Goal: Task Accomplishment & Management: Manage account settings

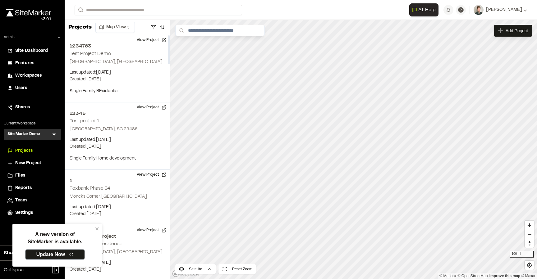
click at [60, 36] on icon at bounding box center [59, 37] width 4 height 4
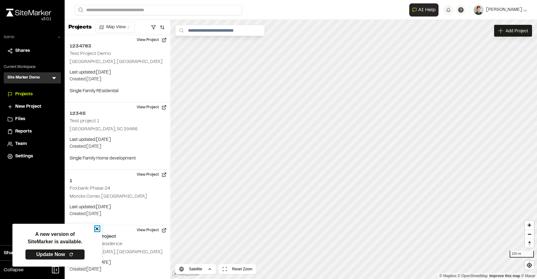
click at [96, 228] on icon "close" at bounding box center [96, 228] width 3 height 3
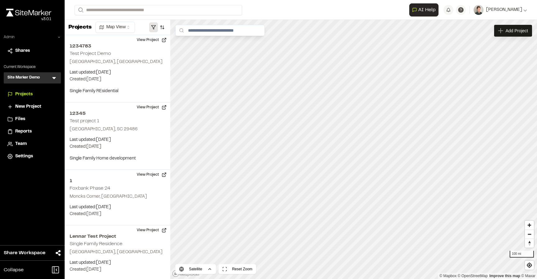
click at [153, 26] on button "button" at bounding box center [153, 27] width 9 height 10
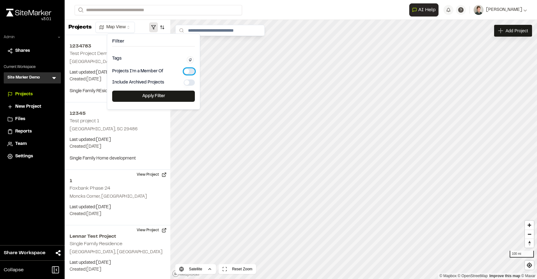
click at [188, 71] on button "button" at bounding box center [189, 71] width 11 height 6
click at [156, 99] on button "Apply Filter" at bounding box center [153, 96] width 83 height 11
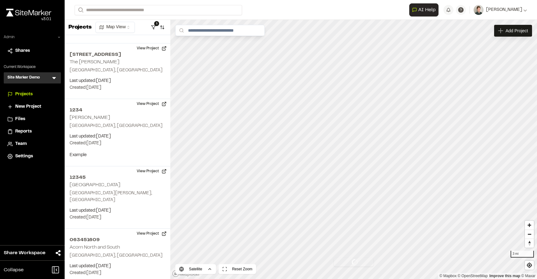
scroll to position [313, 0]
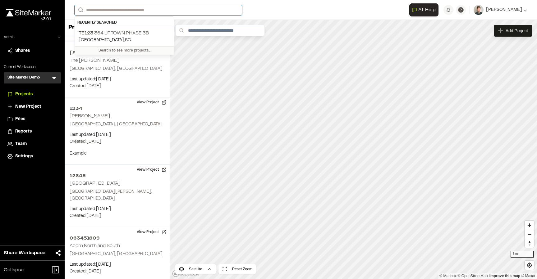
click at [150, 7] on input "Search" at bounding box center [158, 10] width 167 height 10
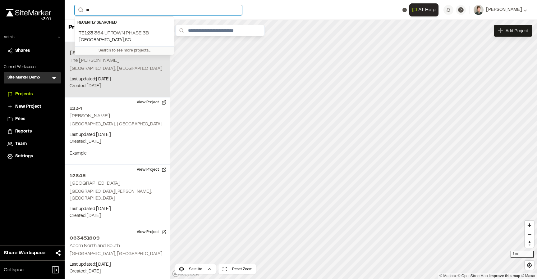
type input "**"
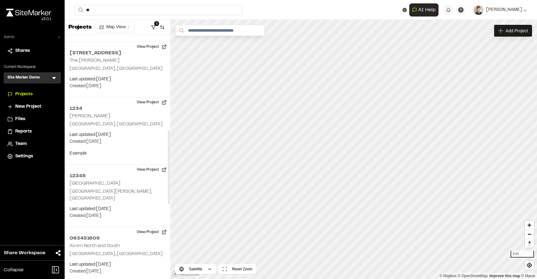
drag, startPoint x: 144, startPoint y: 35, endPoint x: 139, endPoint y: 22, distance: 13.9
click at [139, 22] on div "Projects Map View 1 1234783 Test Project Demo Summerville, SC Last updated: Oct…" at bounding box center [118, 149] width 106 height 259
click at [127, 11] on input "**" at bounding box center [158, 10] width 167 height 10
click at [122, 29] on p "TE123 364 Uptown Phase 3B" at bounding box center [124, 24] width 91 height 7
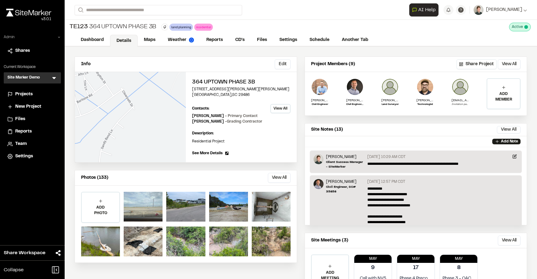
click at [281, 108] on button "View All" at bounding box center [280, 108] width 20 height 9
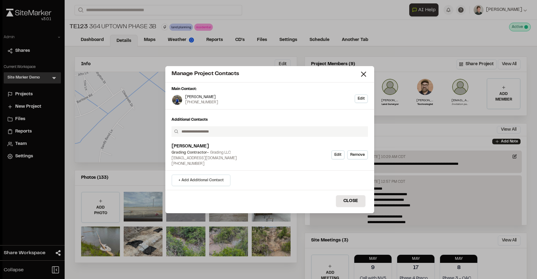
click at [208, 178] on button "+ Add Additional Contact" at bounding box center [200, 181] width 59 height 12
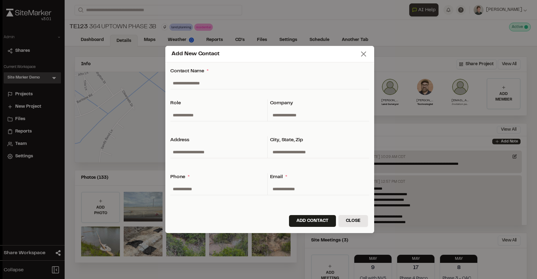
click at [361, 56] on icon at bounding box center [363, 54] width 9 height 9
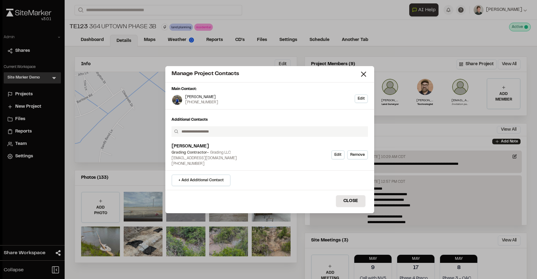
click at [358, 73] on div "Manage Project Contacts" at bounding box center [265, 74] width 188 height 8
click at [365, 74] on icon at bounding box center [363, 74] width 9 height 9
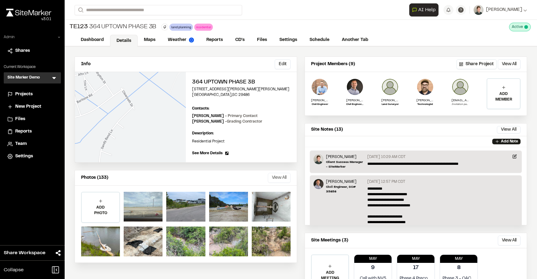
click at [283, 180] on button "View All" at bounding box center [279, 178] width 23 height 10
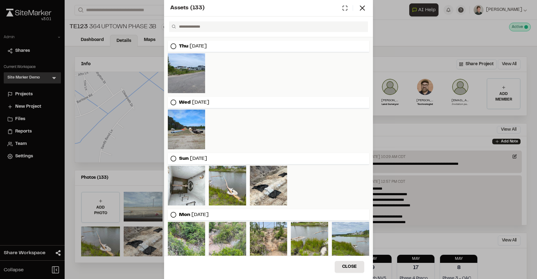
scroll to position [54, 0]
click at [361, 11] on icon at bounding box center [362, 8] width 9 height 9
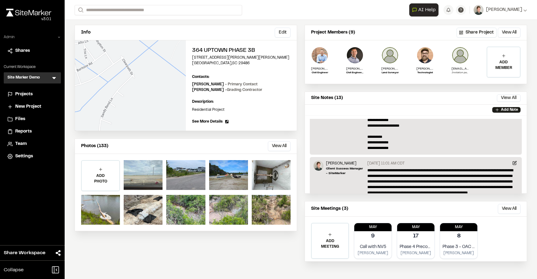
scroll to position [0, 0]
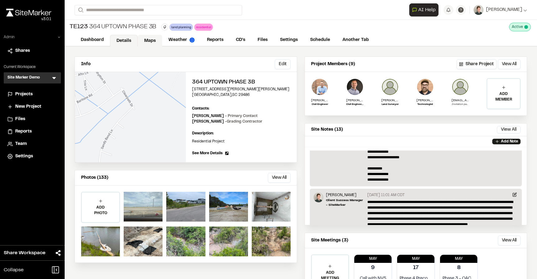
click at [148, 39] on link "Maps" at bounding box center [150, 41] width 25 height 12
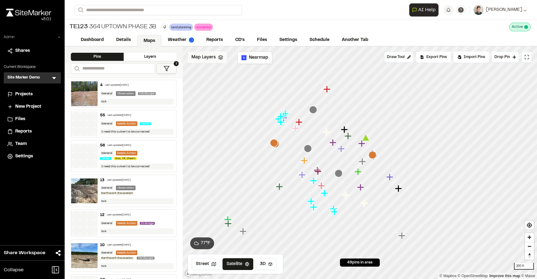
click at [210, 59] on span "Map Layers" at bounding box center [203, 57] width 24 height 7
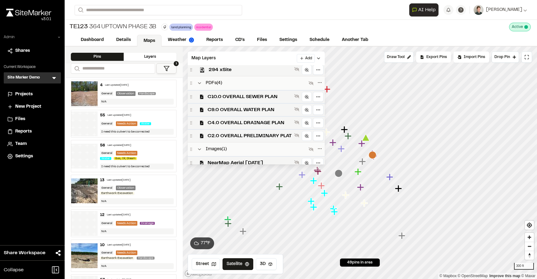
scroll to position [216, 0]
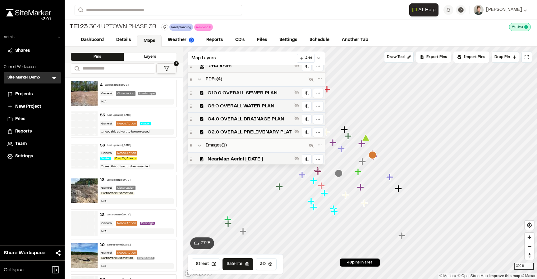
click at [238, 92] on span "C10.0 OVERALL SEWER PLAN" at bounding box center [249, 92] width 84 height 7
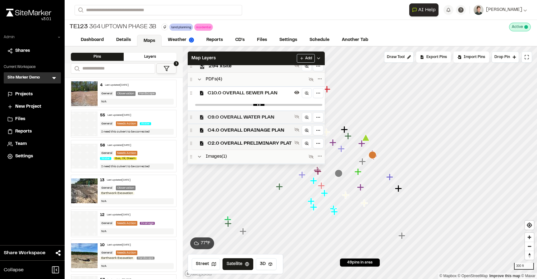
click at [231, 114] on span "C9.0 OVERALL WATER PLAN" at bounding box center [249, 117] width 84 height 7
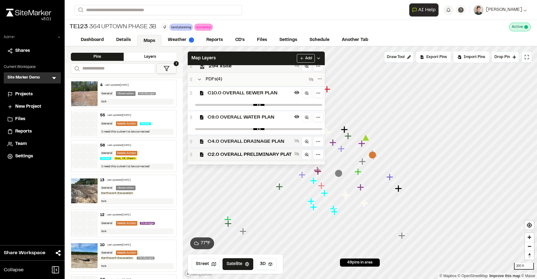
click at [222, 138] on span "C4.0 OVERALL DRAINAGE PLAN" at bounding box center [249, 141] width 84 height 7
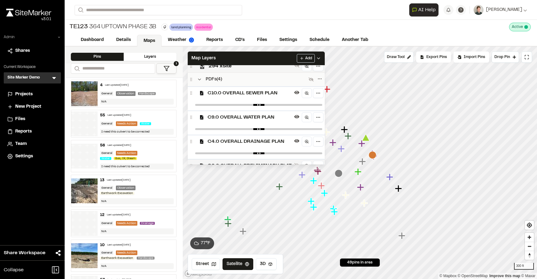
click at [211, 161] on div "C2.0 OVERALL PRELIMINARY PLAT" at bounding box center [256, 165] width 137 height 13
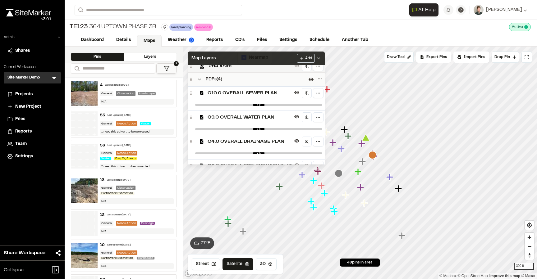
click at [240, 56] on div "Map Layers Add" at bounding box center [256, 59] width 137 height 14
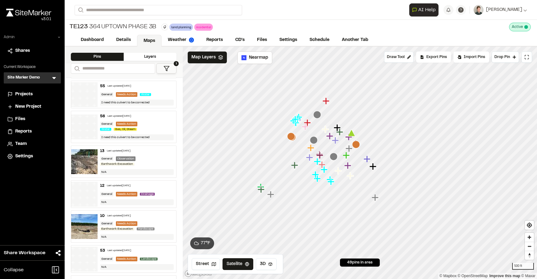
scroll to position [32, 0]
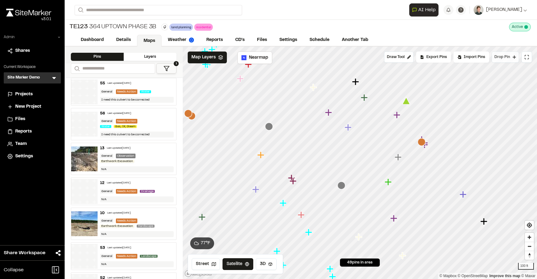
click at [503, 59] on span "Drop Pin" at bounding box center [502, 57] width 16 height 6
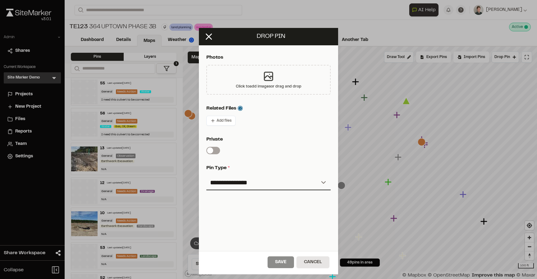
scroll to position [143, 0]
click at [244, 182] on select "**********" at bounding box center [268, 182] width 124 height 15
select select "***"
click at [206, 175] on select "**********" at bounding box center [268, 182] width 124 height 15
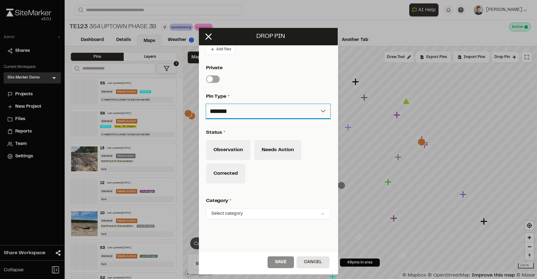
scroll to position [225, 0]
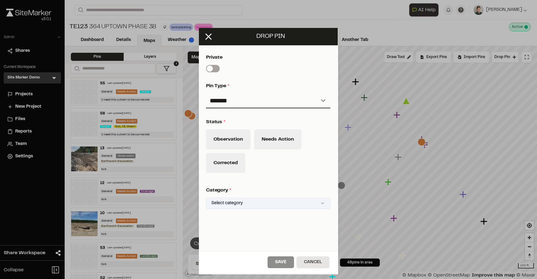
click at [255, 200] on html "Close sidebar v 3.0.1 Admin Shares Current Workspace Site Marker Demo SM Menu P…" at bounding box center [268, 139] width 537 height 279
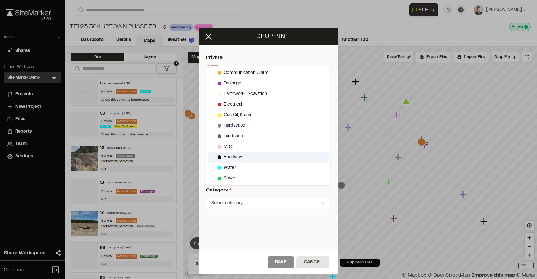
click at [244, 157] on div "Roadway" at bounding box center [267, 157] width 121 height 11
click at [292, 192] on html "Close sidebar v 3.0.1 Admin Shares Current Workspace Site Marker Demo SM Menu P…" at bounding box center [268, 139] width 537 height 279
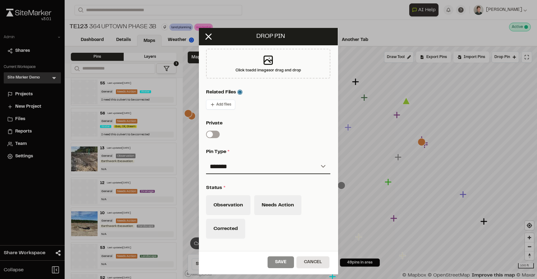
scroll to position [150, 0]
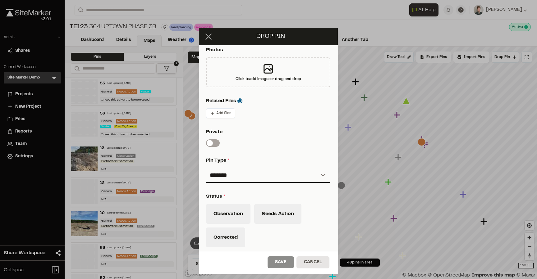
click at [209, 36] on line at bounding box center [208, 36] width 5 height 5
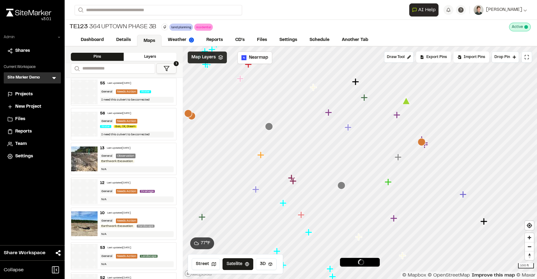
scroll to position [32, 0]
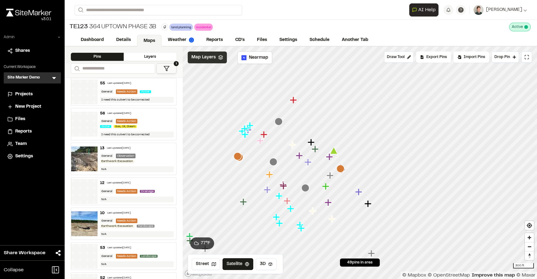
click at [218, 58] on icon at bounding box center [220, 57] width 5 height 5
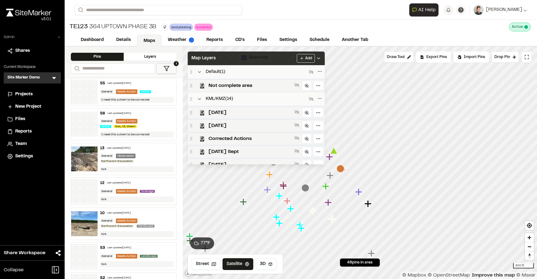
click at [217, 58] on div "Map Layers Add" at bounding box center [256, 59] width 137 height 14
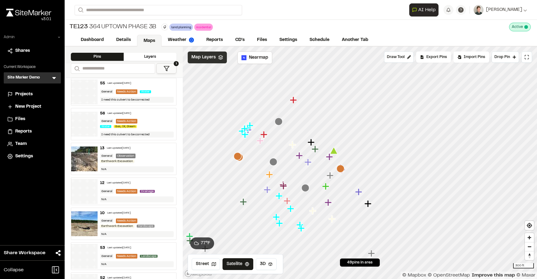
click at [208, 58] on span "Map Layers" at bounding box center [203, 57] width 24 height 7
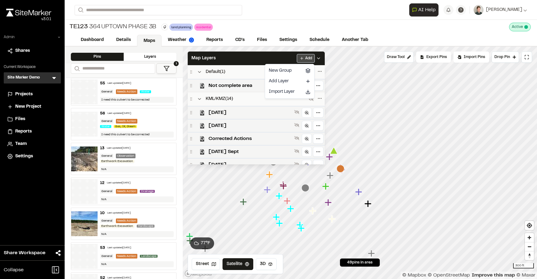
click at [302, 60] on html "Close sidebar v 3.0.1 Admin Shares Current Workspace Site Marker Demo SM Menu P…" at bounding box center [268, 139] width 537 height 279
click at [282, 80] on link "Add Layer" at bounding box center [289, 81] width 47 height 11
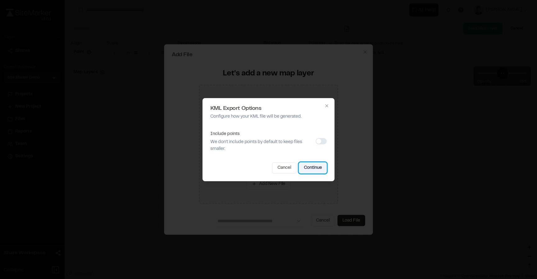
click at [318, 169] on button "Continue" at bounding box center [313, 167] width 28 height 11
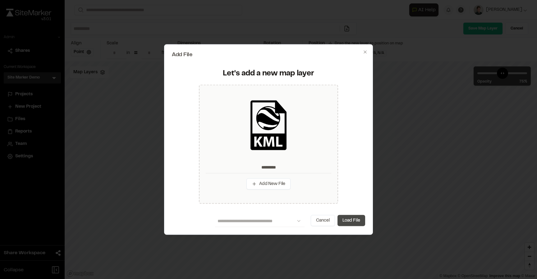
click at [357, 224] on button "Load File" at bounding box center [351, 220] width 28 height 11
type input "*********"
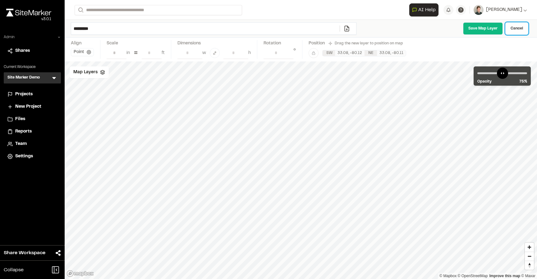
click at [522, 29] on link "Cancel" at bounding box center [516, 28] width 23 height 12
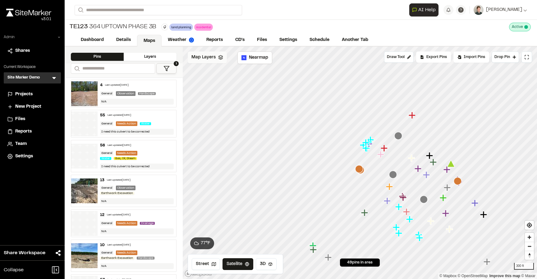
click at [202, 62] on div "Map Layers" at bounding box center [207, 58] width 39 height 12
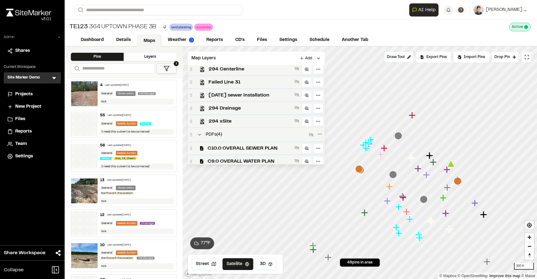
scroll to position [160, 0]
click at [225, 118] on span "294 xSite" at bounding box center [249, 121] width 83 height 7
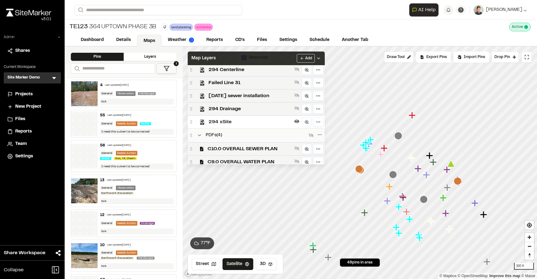
click at [279, 59] on div "Map Layers Add" at bounding box center [256, 59] width 137 height 14
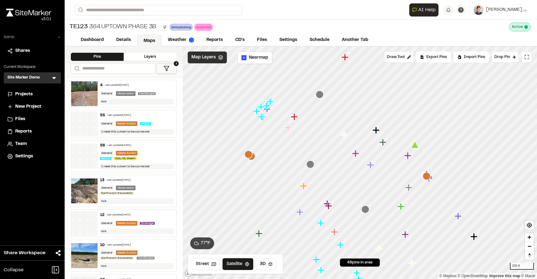
click at [216, 58] on div "Map Layers" at bounding box center [207, 58] width 39 height 12
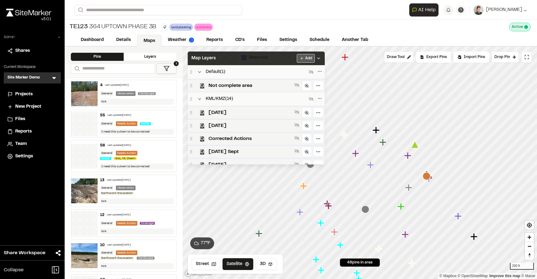
click at [300, 60] on html "Close sidebar v 3.0.1 Admin Shares Current Workspace Site Marker Demo SM Menu P…" at bounding box center [268, 139] width 537 height 279
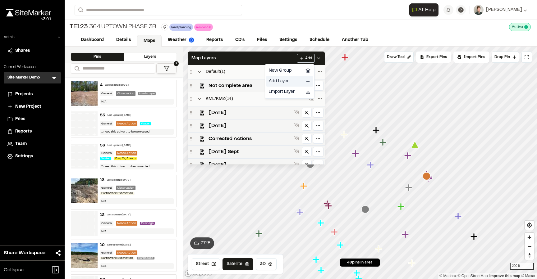
click at [283, 82] on link "Add Layer" at bounding box center [289, 81] width 47 height 11
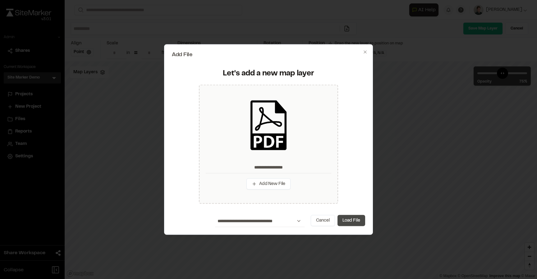
click at [352, 221] on button "Load File" at bounding box center [351, 220] width 28 height 11
type input "**********"
type input "****"
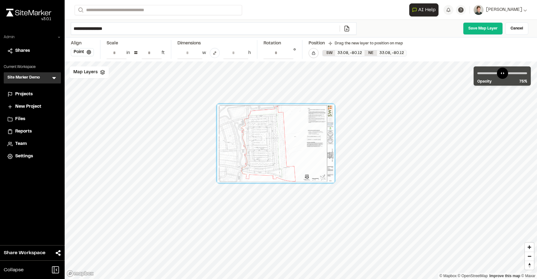
drag, startPoint x: 298, startPoint y: 164, endPoint x: 295, endPoint y: 151, distance: 13.3
click at [295, 151] on div at bounding box center [275, 143] width 117 height 78
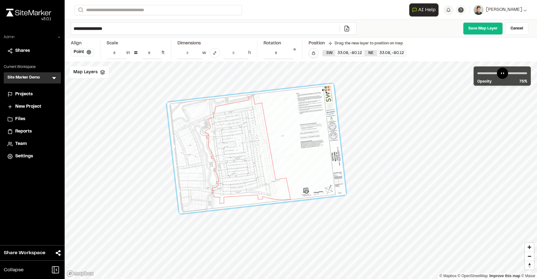
type input "**********"
drag, startPoint x: 343, startPoint y: 91, endPoint x: 325, endPoint y: 91, distance: 18.3
click at [325, 91] on div at bounding box center [256, 149] width 179 height 130
click at [152, 52] on input "**" at bounding box center [152, 53] width 20 height 12
type input "*"
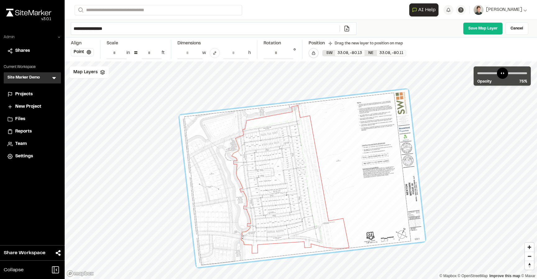
click at [146, 42] on div "Scale" at bounding box center [136, 43] width 58 height 7
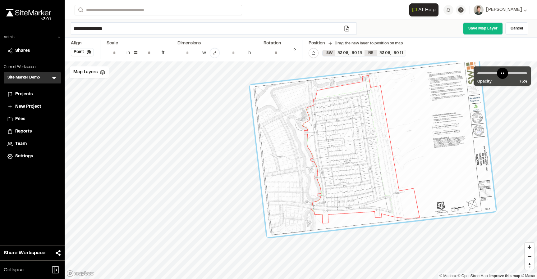
drag, startPoint x: 361, startPoint y: 193, endPoint x: 433, endPoint y: 161, distance: 79.0
click at [433, 161] on div at bounding box center [373, 148] width 246 height 178
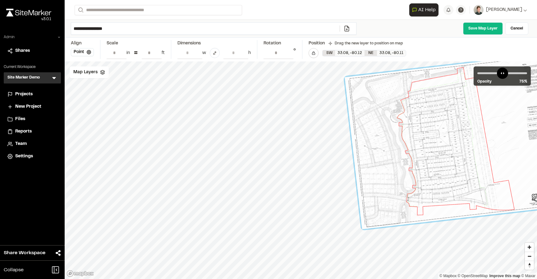
drag, startPoint x: 394, startPoint y: 177, endPoint x: 479, endPoint y: 171, distance: 85.0
click at [479, 171] on div at bounding box center [467, 140] width 246 height 178
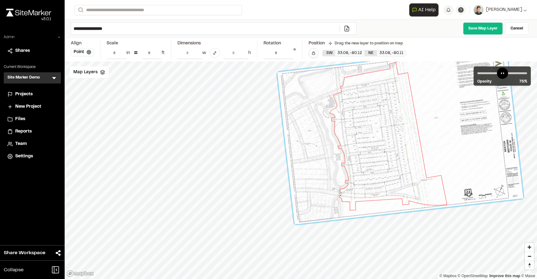
drag, startPoint x: 376, startPoint y: 148, endPoint x: 376, endPoint y: 169, distance: 21.1
click at [376, 169] on div at bounding box center [400, 135] width 246 height 178
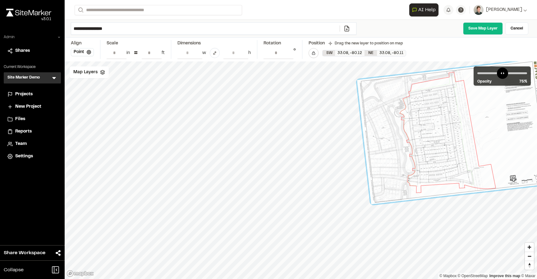
drag, startPoint x: 310, startPoint y: 143, endPoint x: 388, endPoint y: 126, distance: 79.7
click at [388, 126] on div at bounding box center [457, 132] width 201 height 146
click at [98, 73] on div "Map Layers" at bounding box center [89, 72] width 39 height 12
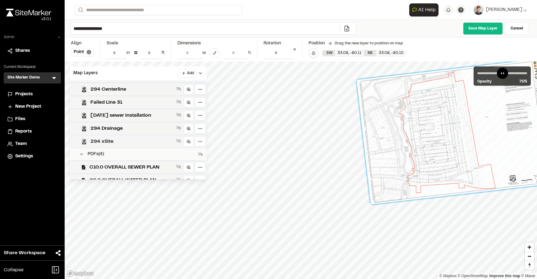
scroll to position [152, 0]
click at [121, 140] on span "294 xSite" at bounding box center [131, 142] width 83 height 7
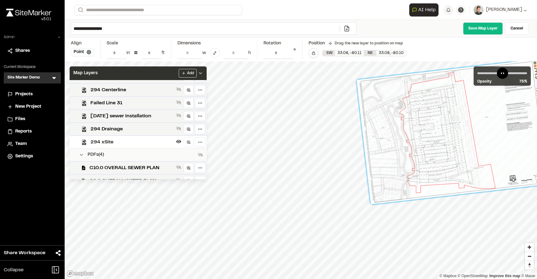
click at [138, 73] on div "Map Layers Add" at bounding box center [138, 73] width 137 height 14
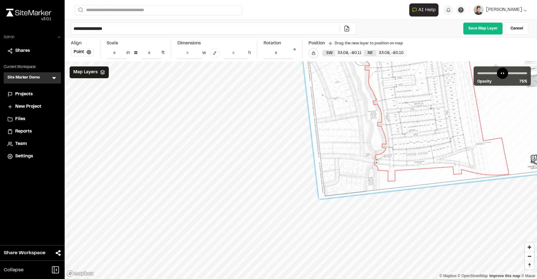
drag, startPoint x: 502, startPoint y: 160, endPoint x: 466, endPoint y: 165, distance: 36.1
click at [466, 165] on div at bounding box center [450, 88] width 306 height 222
click at [84, 49] on button "Point" at bounding box center [82, 52] width 23 height 8
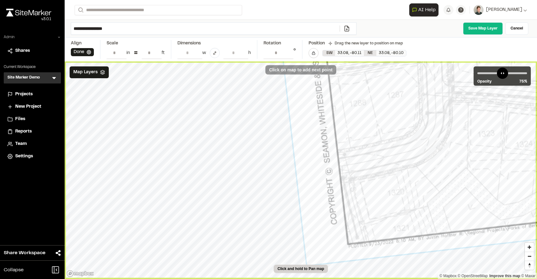
type input "**********"
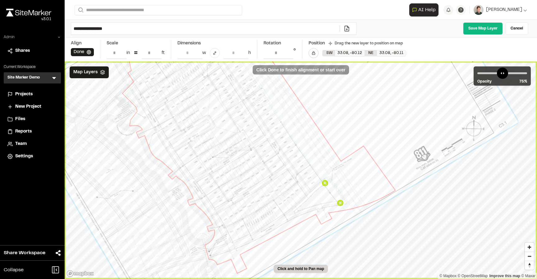
scroll to position [0, 23]
click at [288, 55] on input "**********" at bounding box center [278, 53] width 30 height 12
type input "**********"
click at [289, 50] on input "**********" at bounding box center [278, 53] width 30 height 12
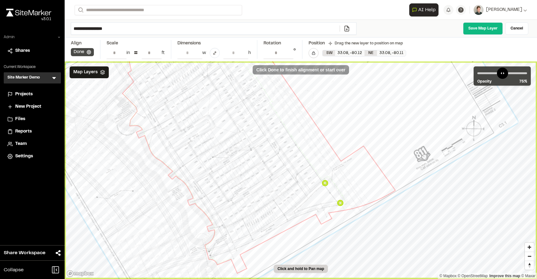
click at [86, 52] on button "Done" at bounding box center [82, 52] width 23 height 8
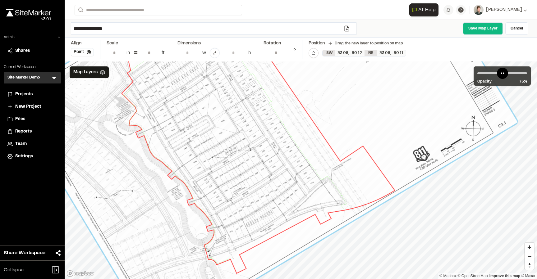
click at [282, 171] on div at bounding box center [264, 110] width 507 height 458
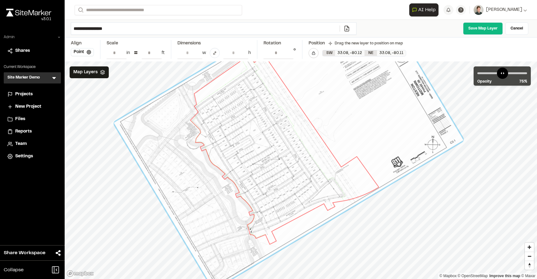
click at [179, 31] on input "**********" at bounding box center [205, 29] width 268 height 12
type input "**********"
click at [522, 29] on link "Cancel" at bounding box center [516, 28] width 23 height 12
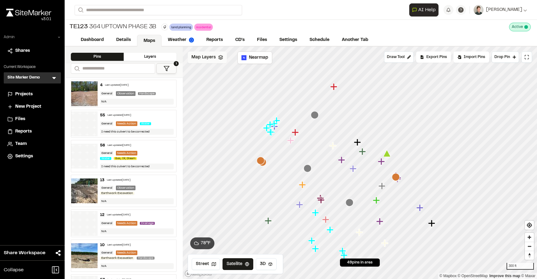
click at [209, 57] on span "Map Layers" at bounding box center [203, 57] width 24 height 7
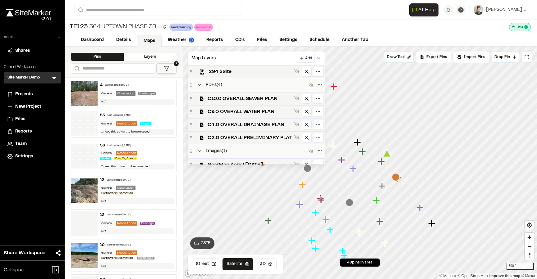
scroll to position [213, 0]
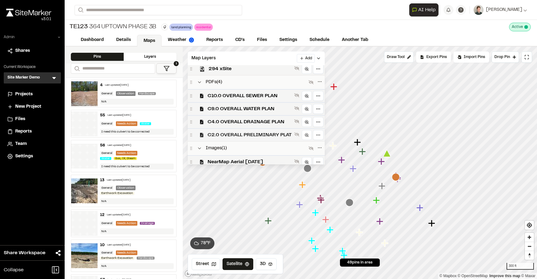
click at [244, 134] on span "C2.0 OVERALL PRELIMINARY PLAT" at bounding box center [249, 134] width 84 height 7
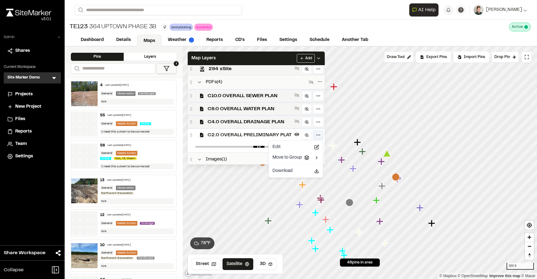
click at [317, 133] on html "Close sidebar v 3.0.1 Admin Shares Current Workspace Site Marker Demo SM Menu P…" at bounding box center [268, 139] width 537 height 279
click at [291, 144] on div "Edit" at bounding box center [296, 147] width 52 height 11
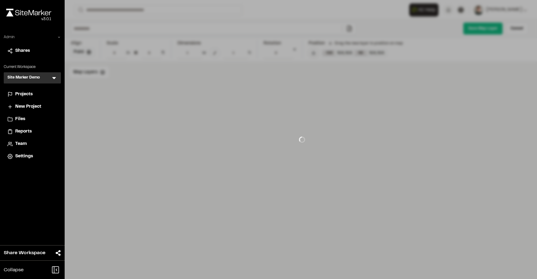
type input "**********"
type input "***"
type input "****"
type input "******"
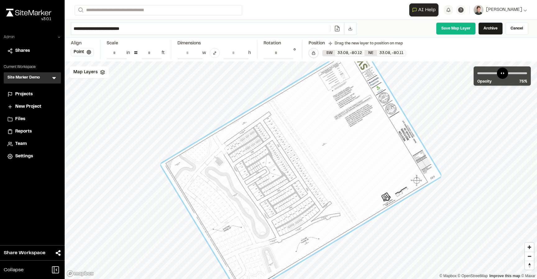
click at [337, 30] on line at bounding box center [337, 30] width 2 height 0
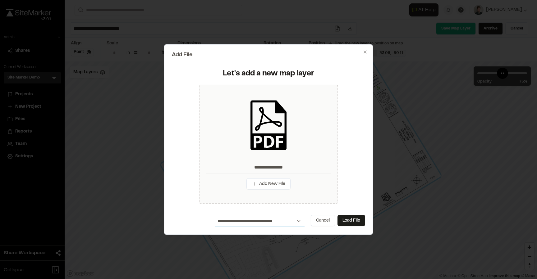
click at [265, 220] on select "**********" at bounding box center [259, 221] width 89 height 12
click at [258, 219] on select "**********" at bounding box center [259, 221] width 89 height 12
select select "****"
click at [215, 215] on select "**********" at bounding box center [259, 221] width 89 height 12
click at [346, 220] on button "Load File" at bounding box center [351, 220] width 28 height 11
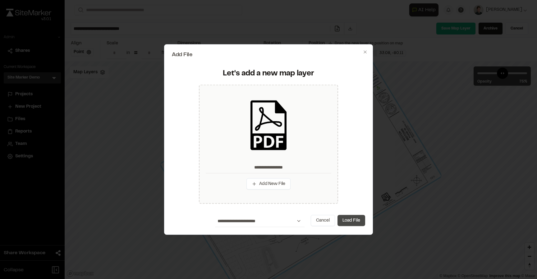
type input "**********"
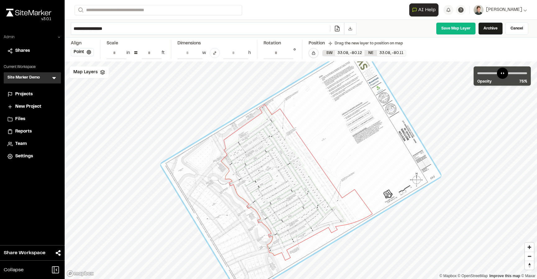
click at [165, 29] on input "**********" at bounding box center [200, 29] width 259 height 12
click at [516, 30] on link "Cancel" at bounding box center [516, 28] width 23 height 12
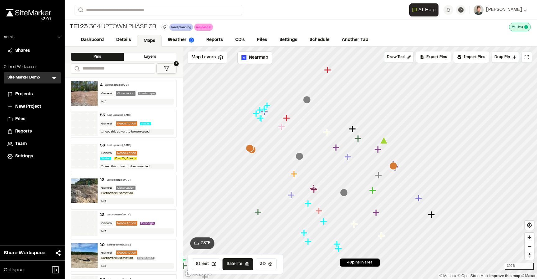
click at [166, 69] on icon at bounding box center [166, 69] width 6 height 6
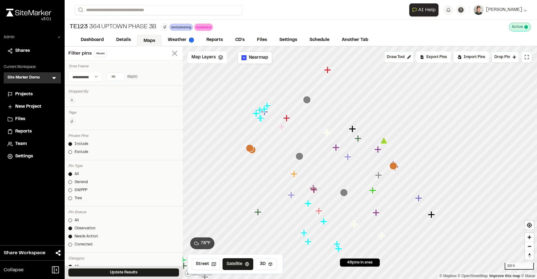
click at [175, 56] on icon at bounding box center [174, 53] width 9 height 9
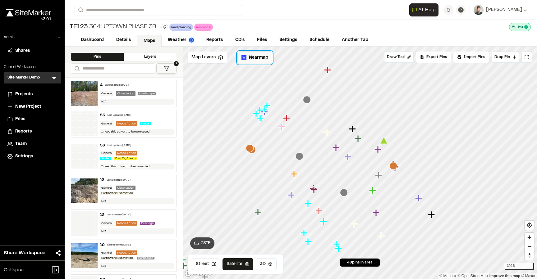
click at [255, 59] on span "Nearmap" at bounding box center [258, 57] width 19 height 7
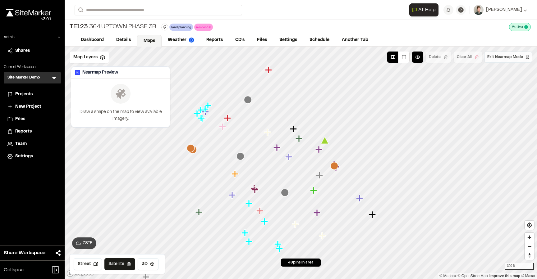
click at [502, 59] on span "Exit Nearmap Mode" at bounding box center [505, 57] width 36 height 6
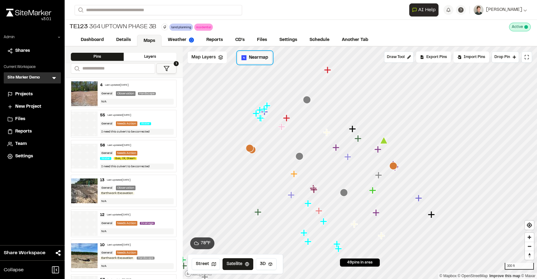
click at [249, 57] on span "Nearmap" at bounding box center [258, 57] width 19 height 7
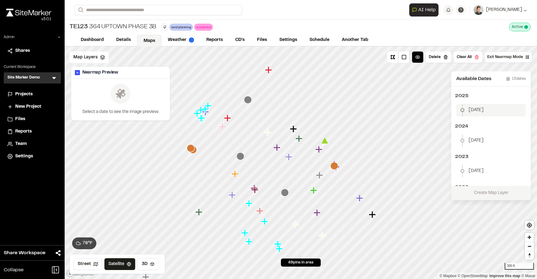
click at [480, 111] on span "January 2" at bounding box center [475, 110] width 15 height 7
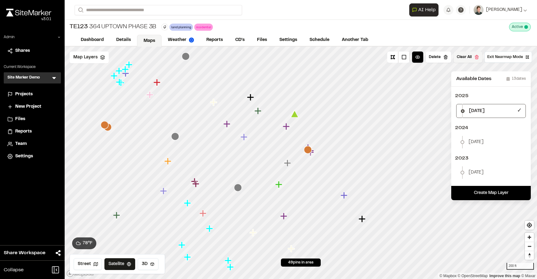
click at [467, 55] on button "Clear All" at bounding box center [467, 57] width 29 height 11
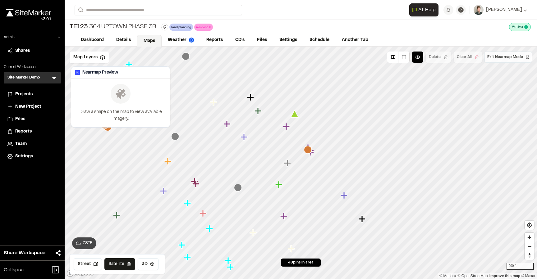
click at [505, 60] on button "Exit Nearmap Mode" at bounding box center [508, 57] width 48 height 11
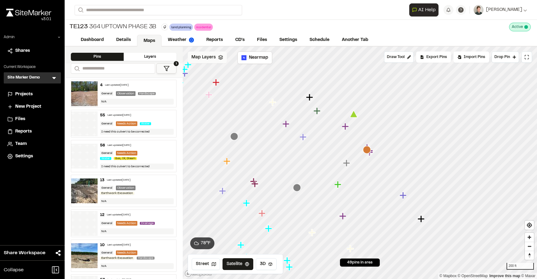
click at [211, 58] on span "Map Layers" at bounding box center [203, 57] width 24 height 7
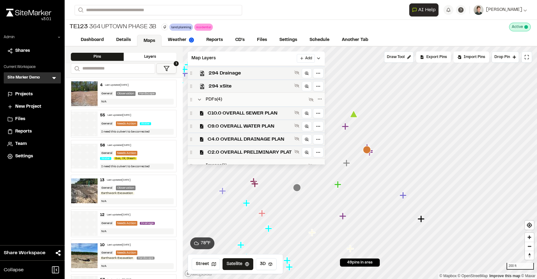
scroll to position [216, 0]
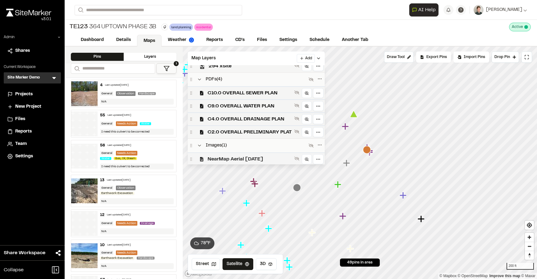
click at [231, 157] on span "NearMap Aerial 03-07-25" at bounding box center [249, 159] width 84 height 7
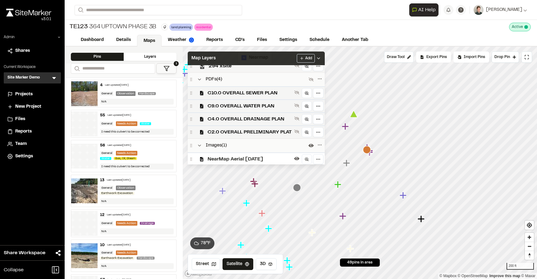
click at [248, 58] on div "Map Layers Add" at bounding box center [256, 59] width 137 height 14
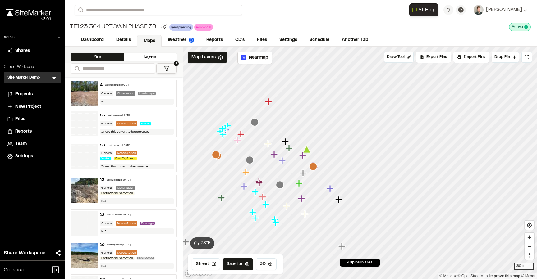
click at [278, 26] on div "TE123 364 Uptown Phase 3B land planning Delete Rename Edit Color Delete Tag Are…" at bounding box center [301, 27] width 472 height 14
click at [122, 39] on link "Details" at bounding box center [124, 41] width 28 height 12
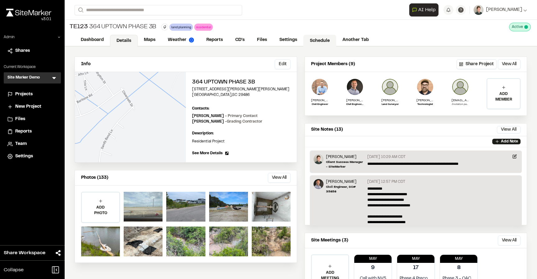
click at [314, 36] on link "Schedule" at bounding box center [319, 41] width 33 height 12
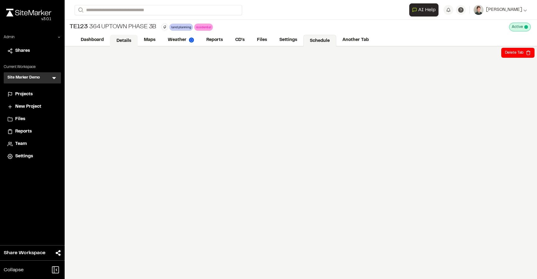
click at [127, 40] on link "Details" at bounding box center [124, 41] width 28 height 12
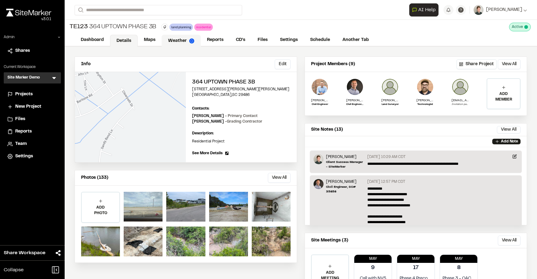
click at [178, 39] on link "Weather" at bounding box center [180, 41] width 39 height 12
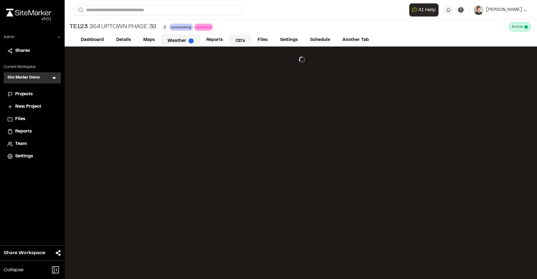
click at [240, 41] on link "CD's" at bounding box center [240, 41] width 22 height 12
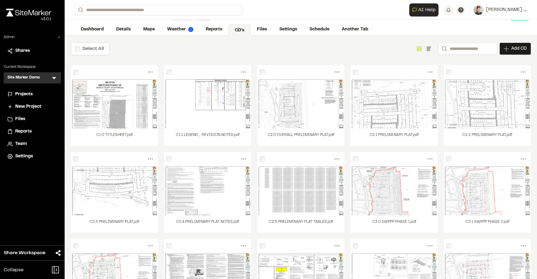
scroll to position [9, 0]
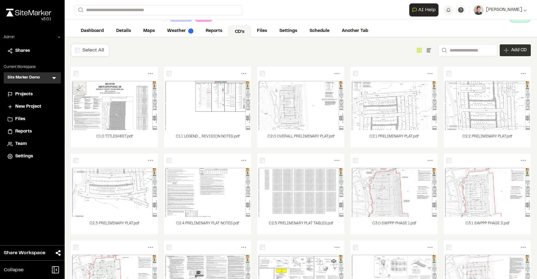
click at [511, 52] on div "Add CD" at bounding box center [514, 50] width 31 height 12
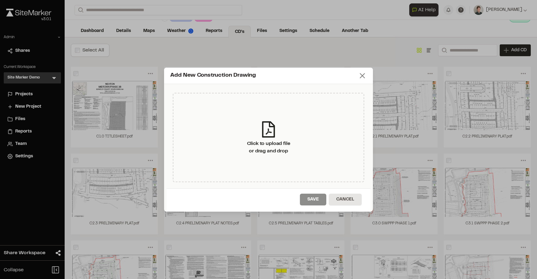
click at [360, 75] on icon at bounding box center [362, 75] width 9 height 9
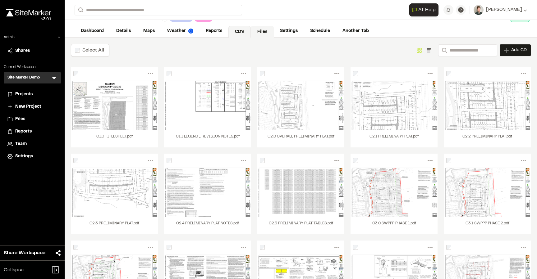
click at [259, 31] on link "Files" at bounding box center [262, 32] width 23 height 12
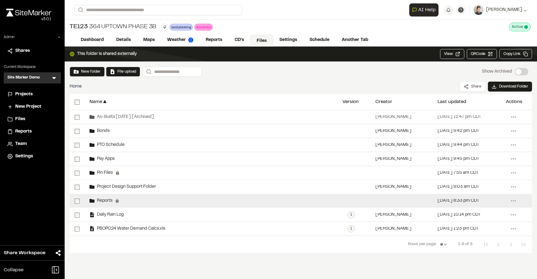
click at [96, 201] on span "Reports" at bounding box center [103, 201] width 18 height 4
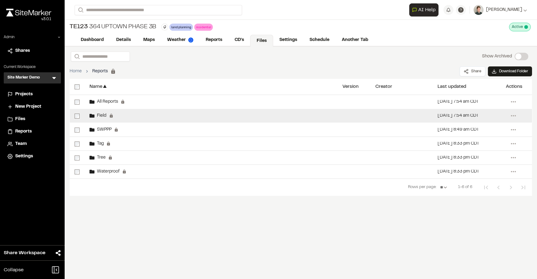
click at [133, 117] on div "Field Permanent folders aren't editable. Field reports will be automatically ad…" at bounding box center [210, 116] width 253 height 14
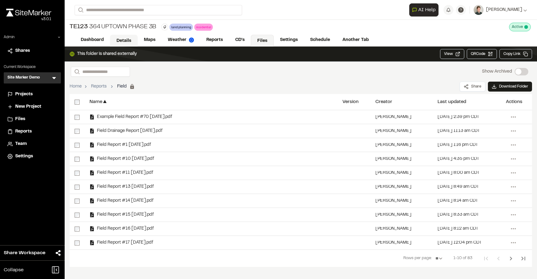
click at [128, 41] on link "Details" at bounding box center [124, 41] width 28 height 12
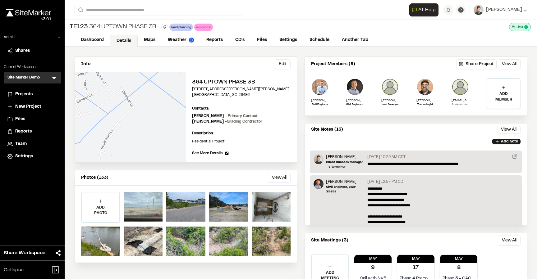
click at [24, 96] on span "Projects" at bounding box center [23, 94] width 17 height 7
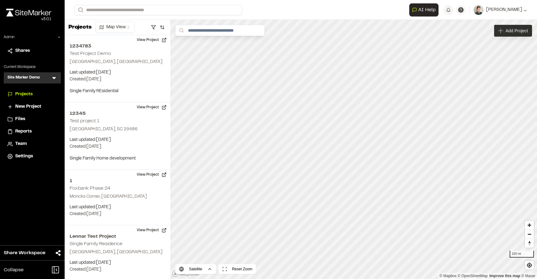
click at [509, 30] on span "Add Project" at bounding box center [516, 31] width 22 height 6
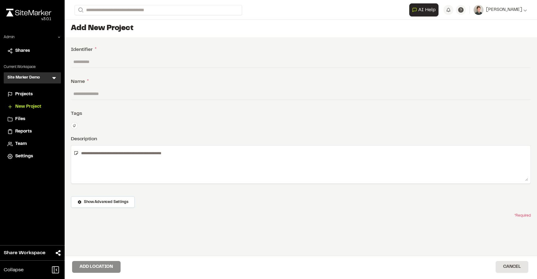
click at [89, 54] on div "Identifier * Name * Tags Type Enter or comma to add tag. Description Show Advan…" at bounding box center [301, 160] width 472 height 247
click at [89, 59] on input "text" at bounding box center [301, 62] width 460 height 12
type input "*****"
click at [85, 94] on input "text" at bounding box center [301, 94] width 460 height 12
click at [94, 82] on div "Name *" at bounding box center [301, 81] width 460 height 7
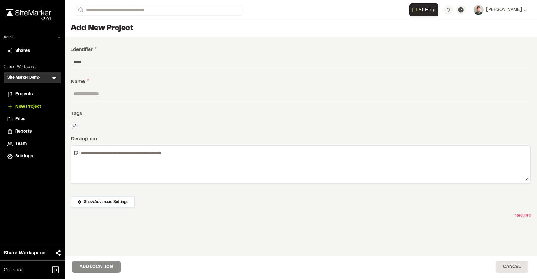
click at [91, 93] on input "text" at bounding box center [301, 94] width 460 height 12
type input "**********"
click at [96, 157] on textarea at bounding box center [303, 164] width 449 height 33
type textarea "****"
click at [99, 117] on div "**********" at bounding box center [301, 160] width 472 height 247
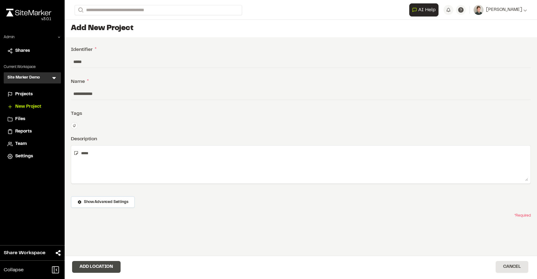
click at [94, 267] on button "Add Location" at bounding box center [96, 267] width 48 height 12
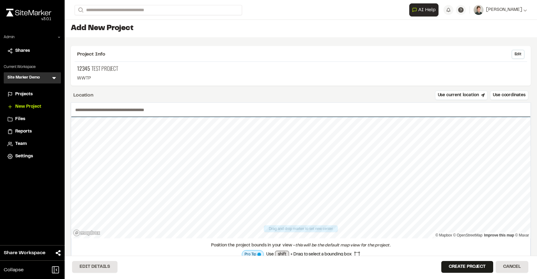
click at [168, 111] on input "text" at bounding box center [300, 110] width 459 height 14
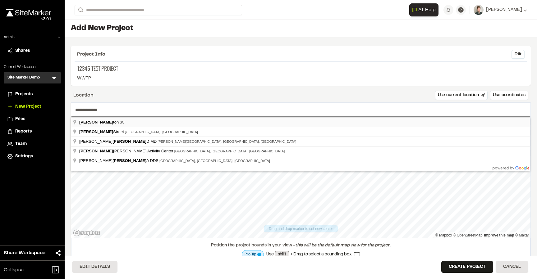
type input "**********"
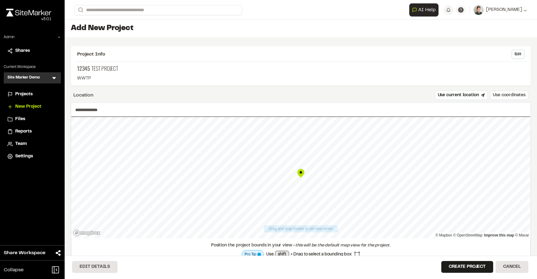
click at [498, 93] on button "Use coordinates" at bounding box center [509, 95] width 38 height 9
click at [349, 109] on input "**********" at bounding box center [404, 109] width 222 height 12
click at [260, 108] on input "**********" at bounding box center [182, 109] width 222 height 12
click at [403, 266] on div "Edit Details Create Project Cancel" at bounding box center [301, 267] width 472 height 23
click at [444, 268] on button "Create Project" at bounding box center [467, 267] width 52 height 12
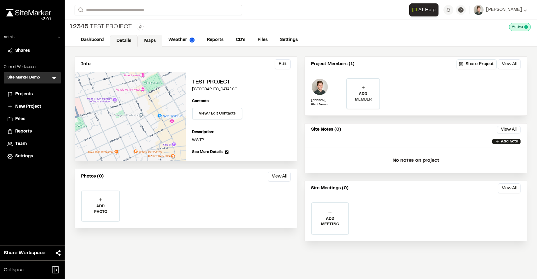
click at [150, 42] on link "Maps" at bounding box center [150, 41] width 25 height 12
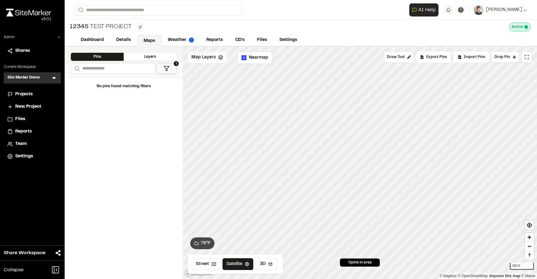
click at [205, 59] on span "Map Layers" at bounding box center [203, 57] width 24 height 7
click at [224, 59] on html "Close sidebar v 3.0.1 Admin Shares Current Workspace Site Marker Demo SM Menu P…" at bounding box center [268, 139] width 537 height 279
click at [207, 60] on html "Close sidebar v 3.0.1 Admin Shares Current Workspace Site Marker Demo SM Menu P…" at bounding box center [268, 139] width 537 height 279
click at [208, 59] on span "Map Layers" at bounding box center [203, 58] width 24 height 7
click at [129, 39] on link "Details" at bounding box center [124, 41] width 28 height 12
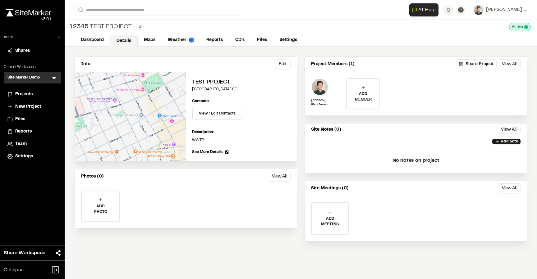
click at [255, 24] on div "12345 Test Project Type Enter or comma to add tag. Active Deactivate 12345 Test…" at bounding box center [301, 27] width 472 height 14
click at [22, 92] on span "Projects" at bounding box center [23, 94] width 17 height 7
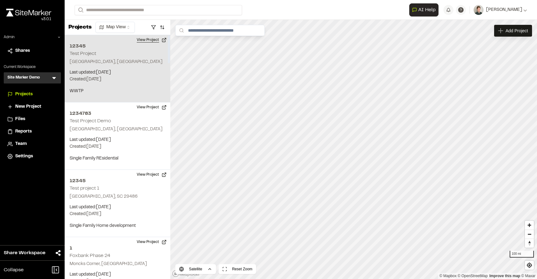
click at [164, 40] on button "View Project" at bounding box center [151, 40] width 37 height 10
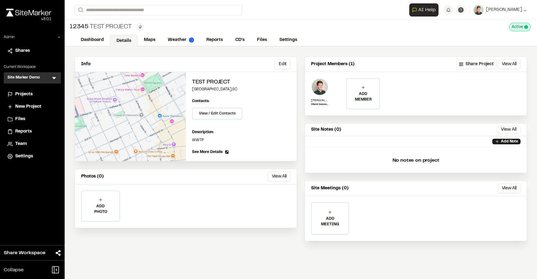
click at [205, 27] on div "12345 Test Project Type Enter or comma to add tag. Active Deactivate 12345 Test…" at bounding box center [301, 27] width 472 height 14
click at [53, 78] on icon at bounding box center [54, 78] width 4 height 2
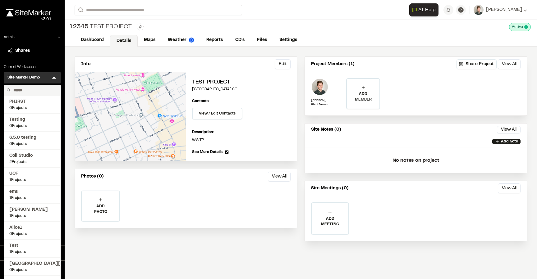
click at [31, 90] on input "text" at bounding box center [34, 90] width 47 height 11
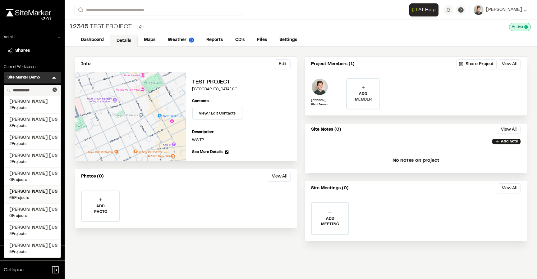
type input "**********"
click at [27, 196] on span "65 Projects" at bounding box center [32, 198] width 46 height 6
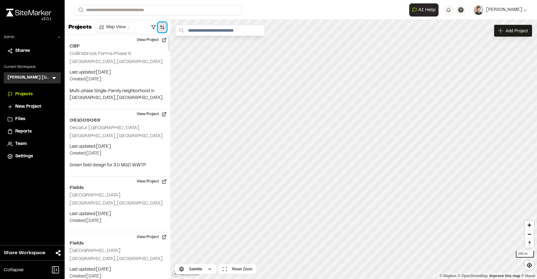
click at [159, 28] on button "button" at bounding box center [162, 27] width 9 height 10
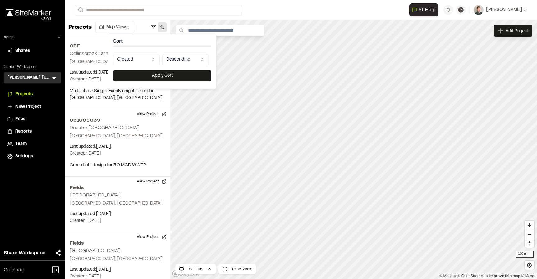
click at [130, 61] on html "Close sidebar v 3.0.1 Admin Shares Current Workspace Kimley Horn Texas KH Menu …" at bounding box center [268, 139] width 537 height 279
click at [136, 74] on button "Apply Sort" at bounding box center [162, 75] width 98 height 11
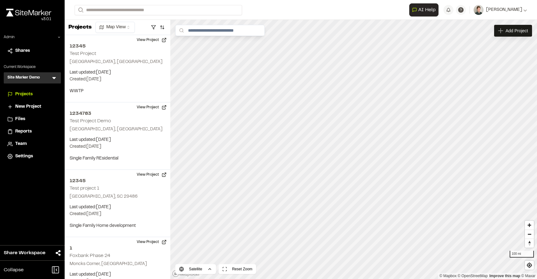
click at [57, 76] on div "Site Marker Demo SM Menu" at bounding box center [32, 77] width 57 height 11
click at [55, 77] on icon at bounding box center [54, 78] width 4 height 2
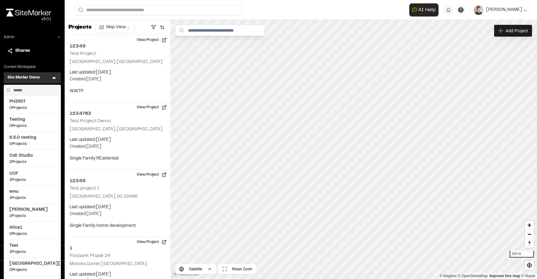
click at [31, 91] on input "text" at bounding box center [34, 90] width 47 height 11
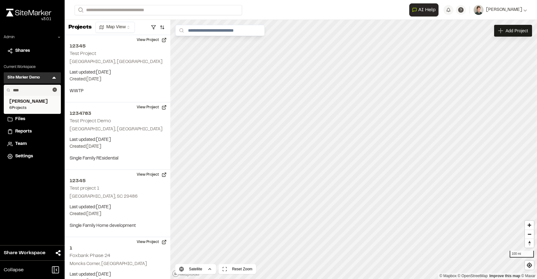
type input "****"
click at [37, 102] on span "[PERSON_NAME]" at bounding box center [32, 101] width 46 height 7
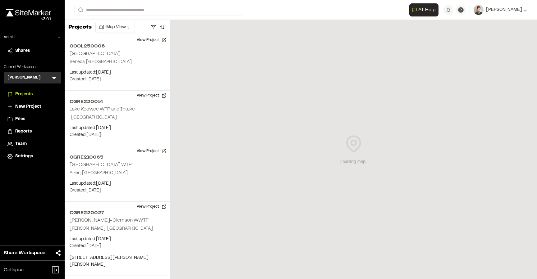
click at [24, 145] on span "Team" at bounding box center [20, 144] width 11 height 7
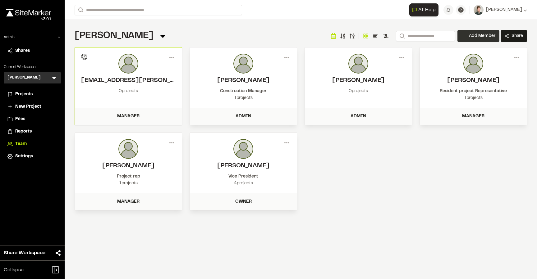
click at [483, 39] on div "Add Member" at bounding box center [478, 36] width 42 height 12
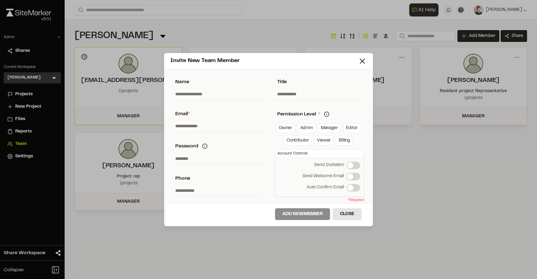
click at [232, 126] on input "text" at bounding box center [217, 126] width 89 height 12
paste input "**********"
type input "**********"
click at [327, 125] on link "Manager" at bounding box center [329, 128] width 22 height 10
click at [352, 176] on label "Send Welcome Email" at bounding box center [353, 176] width 14 height 7
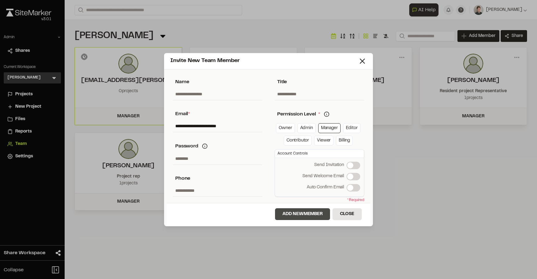
click at [291, 215] on button "Add New Member" at bounding box center [302, 214] width 55 height 12
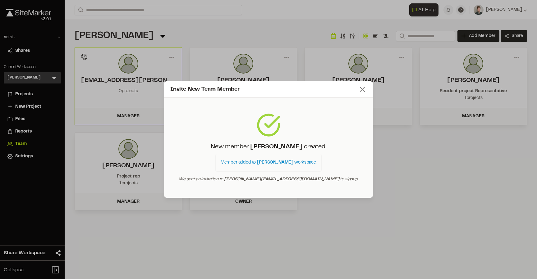
click at [363, 88] on icon at bounding box center [362, 89] width 9 height 9
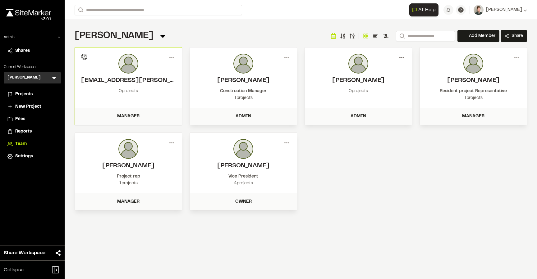
click at [401, 57] on icon at bounding box center [402, 57] width 10 height 10
click at [384, 67] on div "View" at bounding box center [379, 70] width 54 height 9
click at [287, 57] on icon at bounding box center [287, 57] width 10 height 10
click at [269, 70] on div "View" at bounding box center [264, 70] width 54 height 9
click at [26, 97] on span "Projects" at bounding box center [23, 94] width 17 height 7
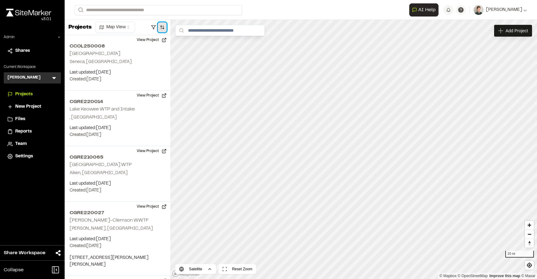
click at [161, 28] on button "button" at bounding box center [162, 27] width 9 height 10
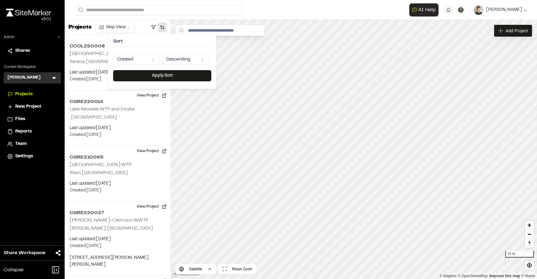
click at [141, 54] on div "Sort Created Descending" at bounding box center [162, 52] width 98 height 26
click at [139, 61] on html "**********" at bounding box center [268, 139] width 537 height 279
click at [142, 61] on html "**********" at bounding box center [268, 139] width 537 height 279
click at [150, 75] on button "Apply Sort" at bounding box center [162, 75] width 98 height 11
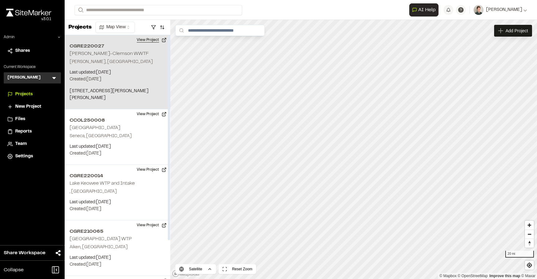
click at [153, 40] on button "View Project" at bounding box center [151, 40] width 37 height 10
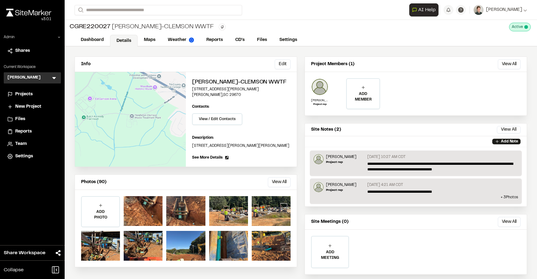
click at [15, 93] on div "Projects" at bounding box center [32, 94] width 50 height 7
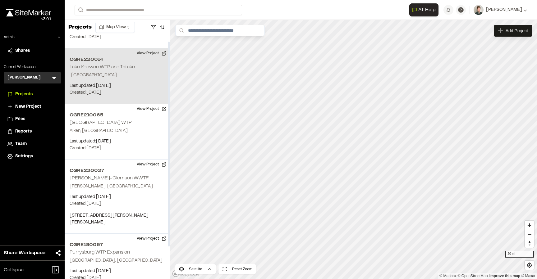
scroll to position [46, 0]
